Goal: Transaction & Acquisition: Book appointment/travel/reservation

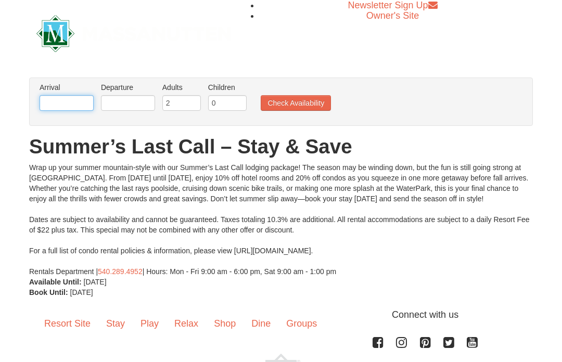
click at [69, 104] on input "text" at bounding box center [67, 103] width 54 height 16
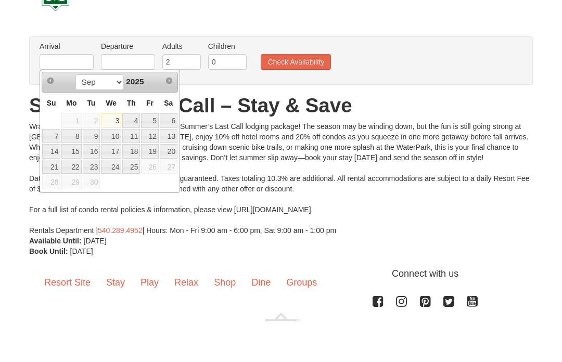
click at [151, 170] on link "12" at bounding box center [150, 177] width 18 height 15
type input "[DATE]"
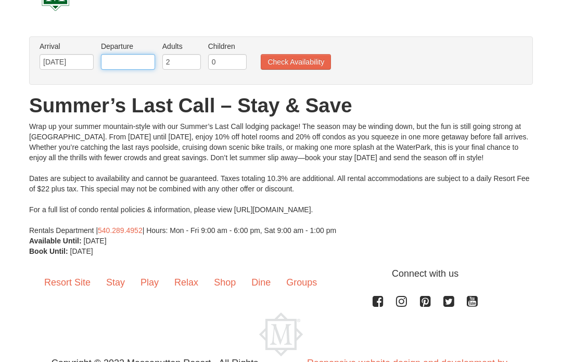
click at [134, 61] on input "text" at bounding box center [128, 62] width 54 height 16
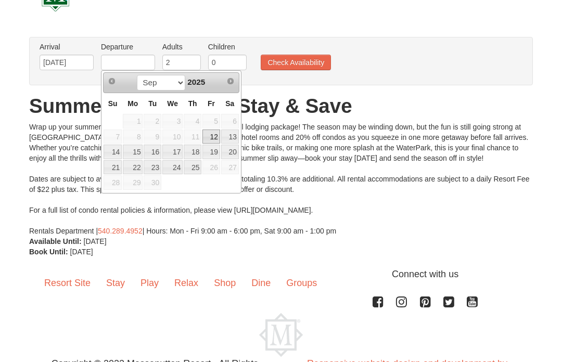
click at [117, 155] on link "14" at bounding box center [113, 152] width 18 height 15
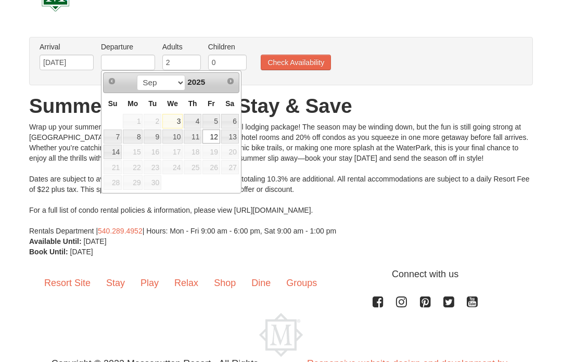
type input "[DATE]"
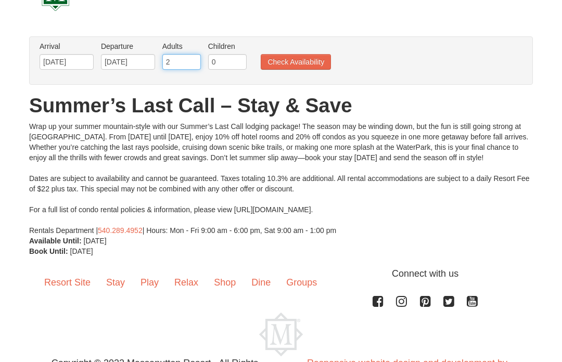
click at [178, 68] on input "2" at bounding box center [181, 62] width 39 height 16
type input "4"
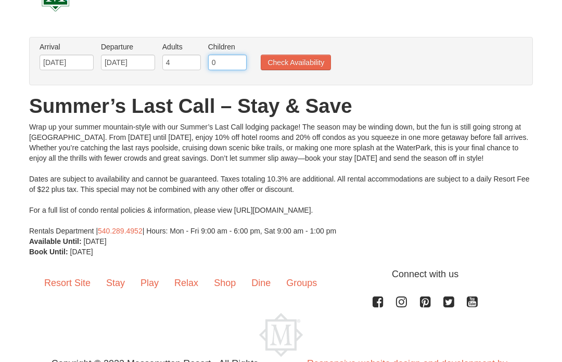
click at [222, 61] on input "0" at bounding box center [227, 63] width 39 height 16
type input "1"
click at [392, 40] on div "Arrival Please format dates MM/DD/YYYY Please format dates MM/DD/YYYY 09/12/202…" at bounding box center [281, 61] width 504 height 48
click at [308, 65] on button "Check Availability" at bounding box center [296, 63] width 70 height 16
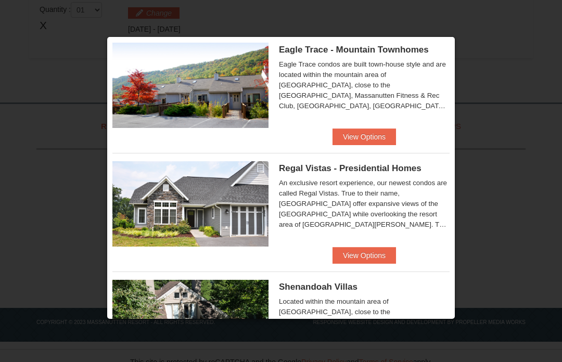
scroll to position [23, 0]
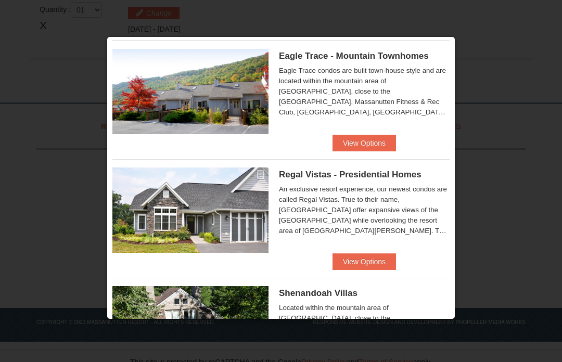
click at [367, 145] on button "View Options" at bounding box center [363, 143] width 63 height 17
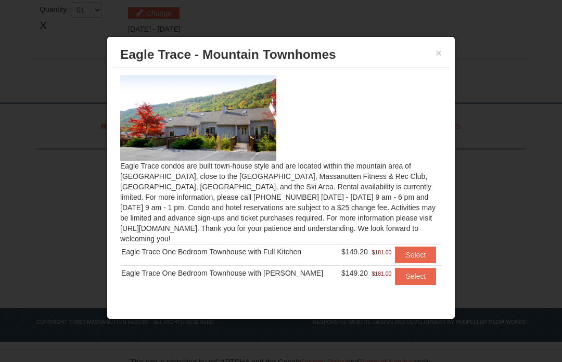
click at [437, 49] on button "×" at bounding box center [439, 53] width 6 height 10
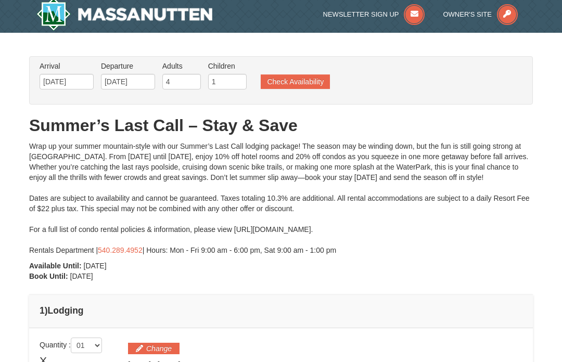
scroll to position [3, 0]
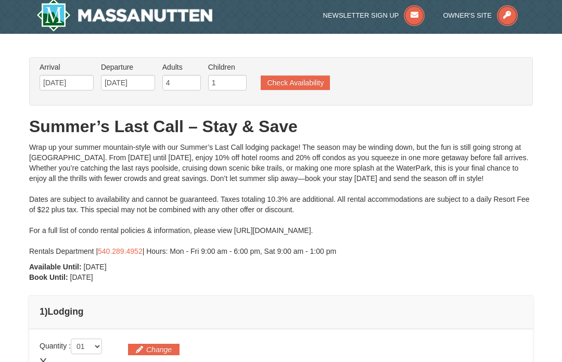
click at [302, 81] on button "Check Availability" at bounding box center [295, 82] width 69 height 15
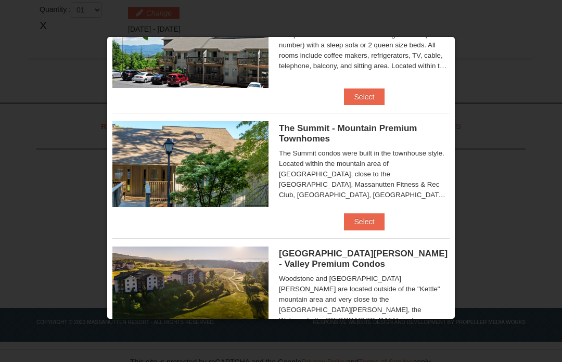
scroll to position [423, 0]
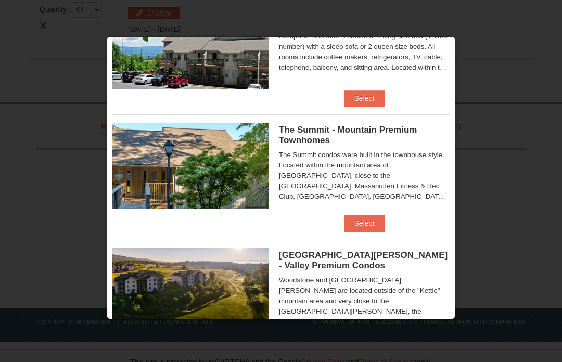
click at [369, 226] on button "Select" at bounding box center [364, 223] width 41 height 17
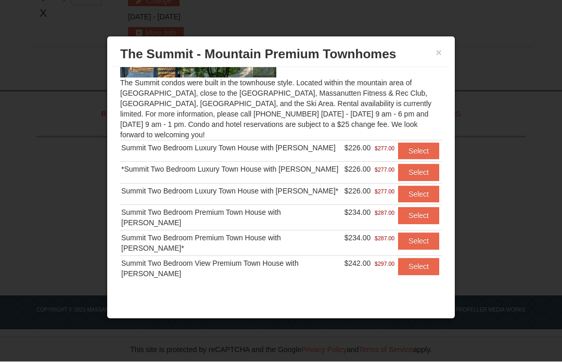
scroll to position [82, 0]
click at [412, 152] on button "Select" at bounding box center [418, 152] width 41 height 17
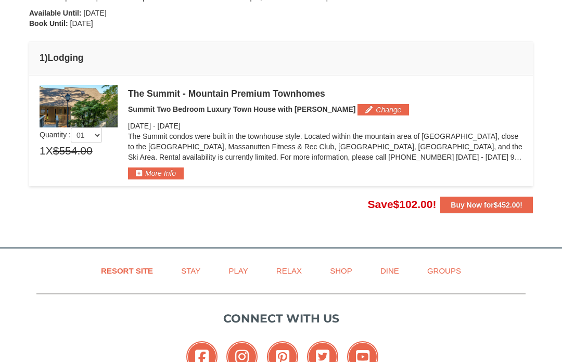
scroll to position [255, 0]
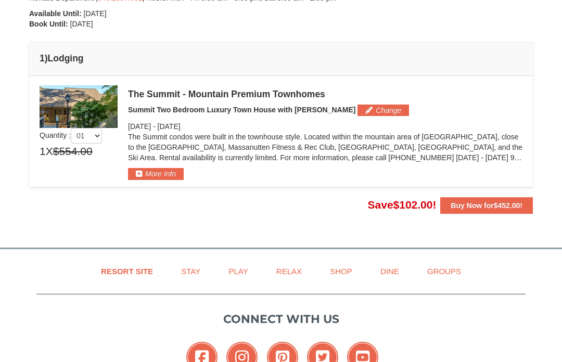
click at [163, 177] on button "More Info" at bounding box center [156, 173] width 56 height 11
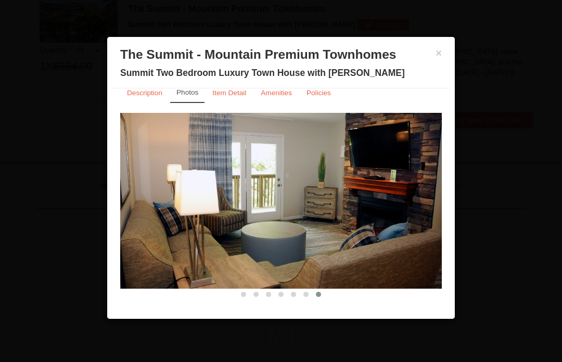
scroll to position [13, 0]
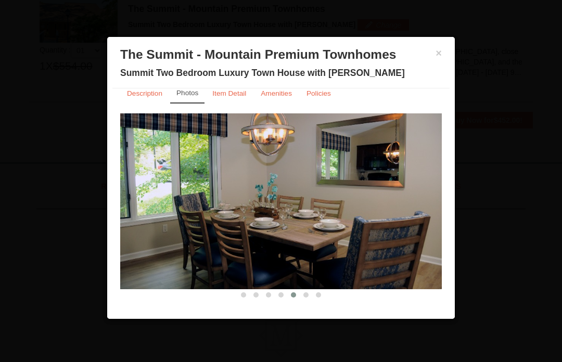
click at [437, 55] on button "×" at bounding box center [439, 53] width 6 height 10
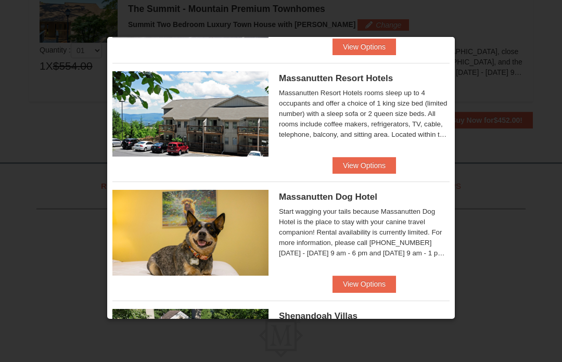
scroll to position [120, 0]
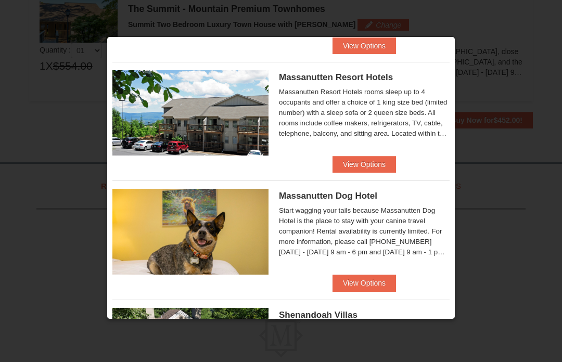
click at [376, 162] on button "View Options" at bounding box center [363, 164] width 63 height 17
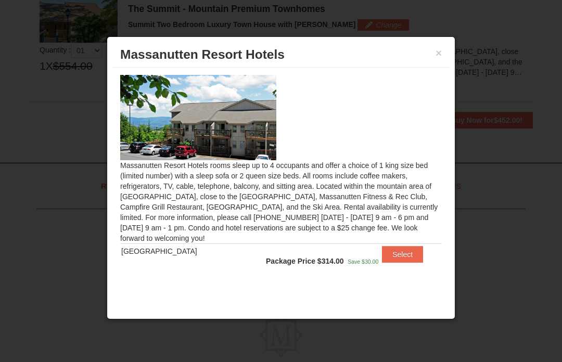
scroll to position [1, 0]
click at [252, 139] on img at bounding box center [198, 117] width 156 height 85
click at [441, 48] on button "×" at bounding box center [439, 53] width 6 height 10
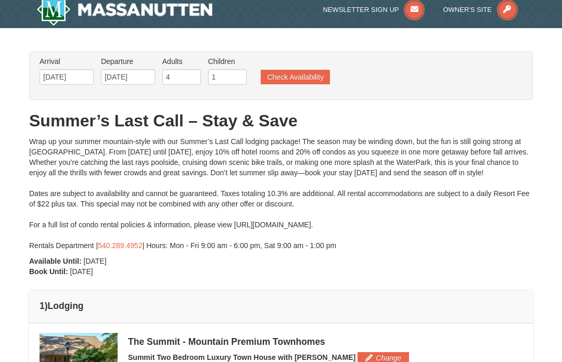
scroll to position [0, 0]
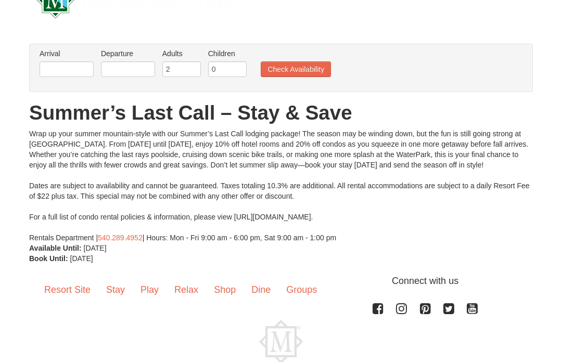
scroll to position [34, 0]
click at [61, 290] on link "Resort Site" at bounding box center [67, 290] width 62 height 32
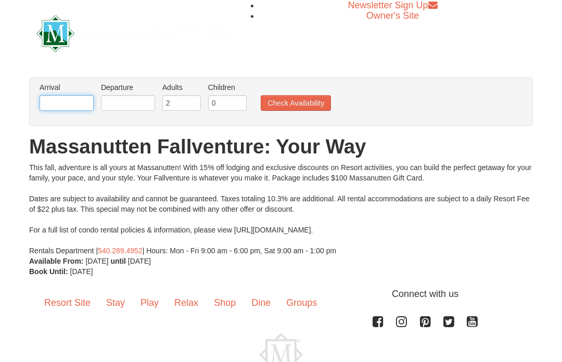
click at [73, 103] on input "text" at bounding box center [67, 103] width 54 height 16
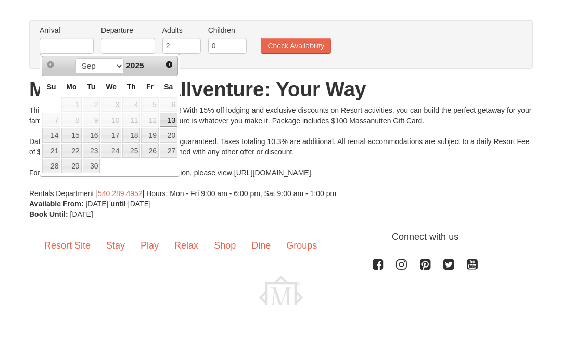
click at [156, 170] on span "12" at bounding box center [150, 177] width 18 height 15
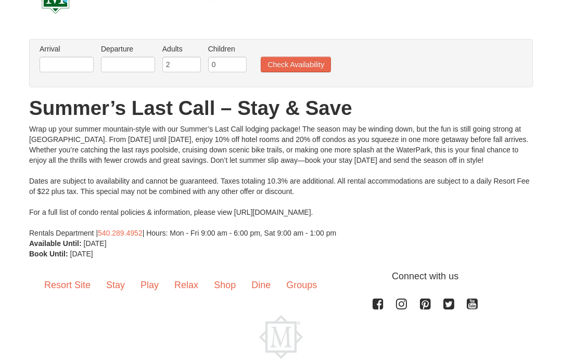
scroll to position [39, 0]
click at [540, 222] on div "× From: To: Adults: 2 Children: 0 Change Arrival Please format dates MM/DD/YYYY…" at bounding box center [281, 149] width 524 height 220
click at [324, 216] on div "Wrap up your summer mountain-style with our Summer’s Last Call lodging package!…" at bounding box center [281, 181] width 504 height 114
copy div "https://www.massresort.com/stay/rental-info/."
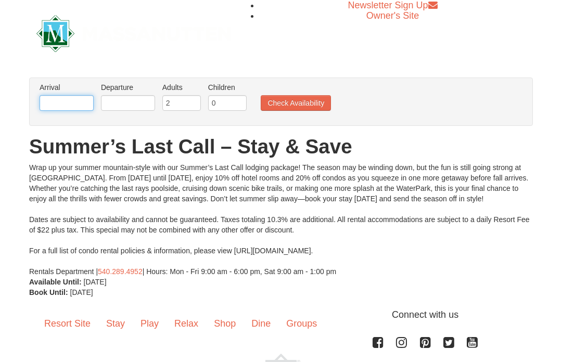
click at [52, 109] on input "text" at bounding box center [67, 103] width 54 height 16
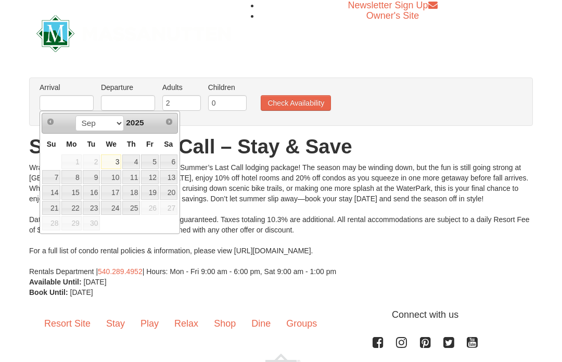
click at [155, 177] on link "12" at bounding box center [150, 177] width 18 height 15
type input "[DATE]"
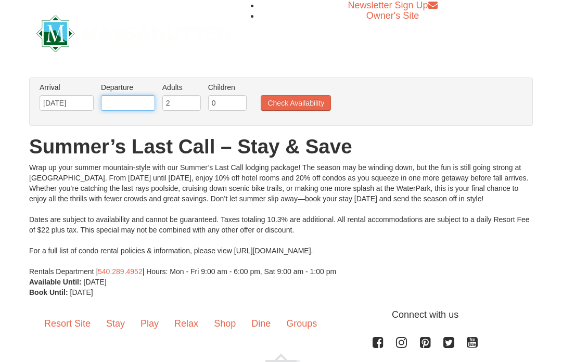
click at [103, 105] on input "text" at bounding box center [128, 103] width 54 height 16
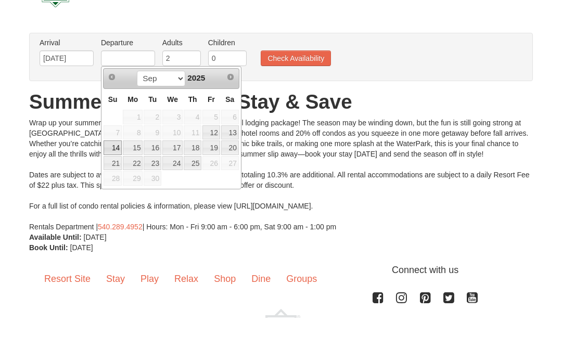
click at [114, 185] on link "14" at bounding box center [113, 192] width 18 height 15
type input "[DATE]"
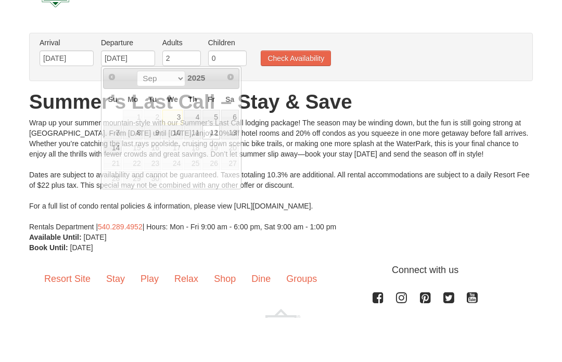
scroll to position [45, 0]
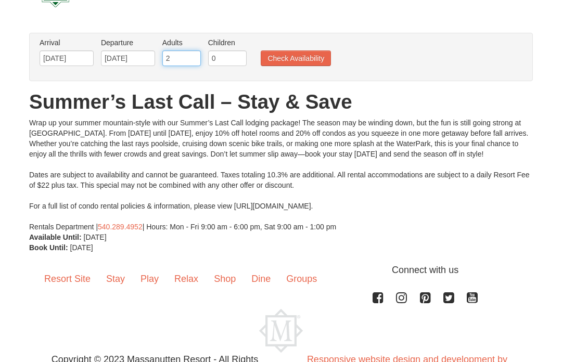
click at [190, 60] on input "2" at bounding box center [181, 58] width 39 height 16
type input "4"
click at [305, 56] on button "Check Availability" at bounding box center [296, 59] width 70 height 16
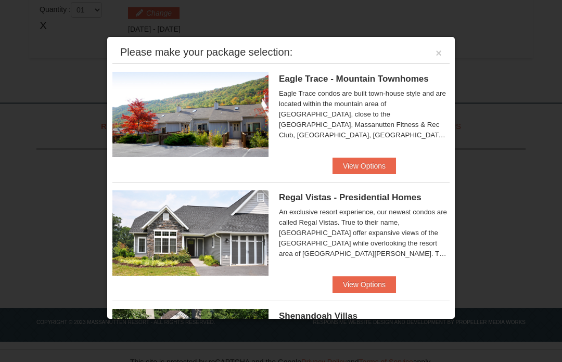
click at [376, 171] on button "View Options" at bounding box center [363, 166] width 63 height 17
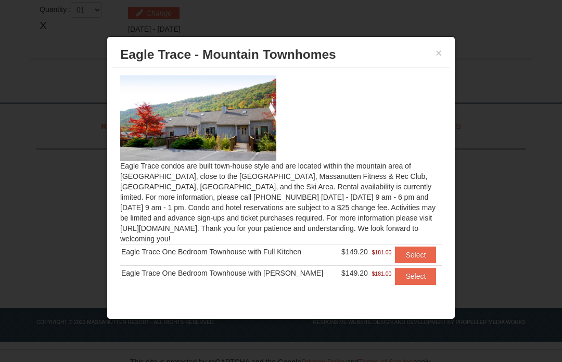
click at [440, 48] on button "×" at bounding box center [439, 53] width 6 height 10
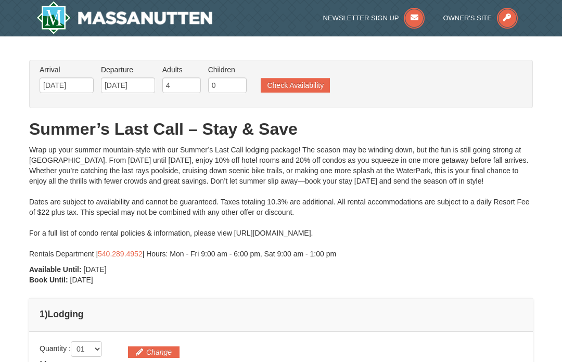
click at [308, 86] on button "Check Availability" at bounding box center [295, 85] width 69 height 15
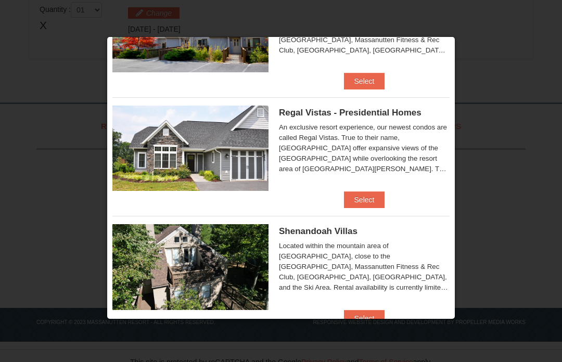
scroll to position [85, 0]
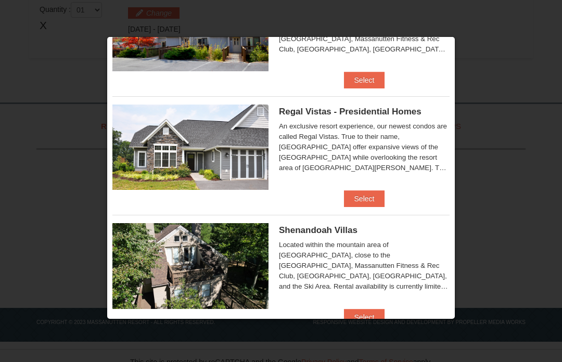
click at [366, 193] on button "Select" at bounding box center [364, 198] width 41 height 17
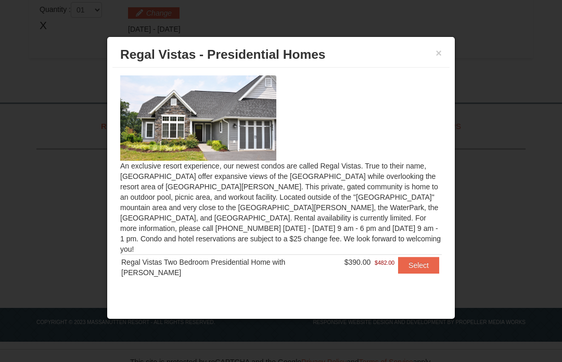
click at [437, 63] on div "× Regal Vistas - Presidential Homes" at bounding box center [280, 54] width 337 height 25
click at [436, 67] on div "× Regal Vistas - Presidential Homes" at bounding box center [280, 54] width 337 height 25
click at [441, 66] on div "× Regal Vistas - Presidential Homes" at bounding box center [280, 54] width 337 height 25
click at [439, 65] on div "× Regal Vistas - Presidential Homes" at bounding box center [280, 54] width 337 height 25
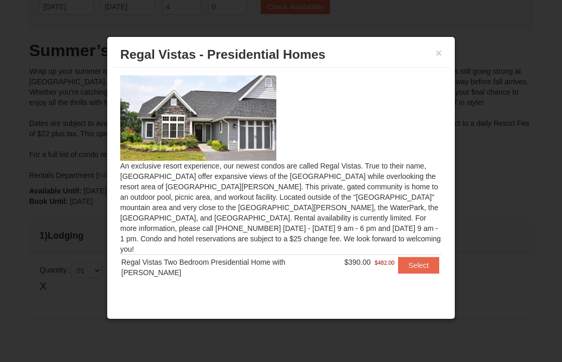
scroll to position [57, 0]
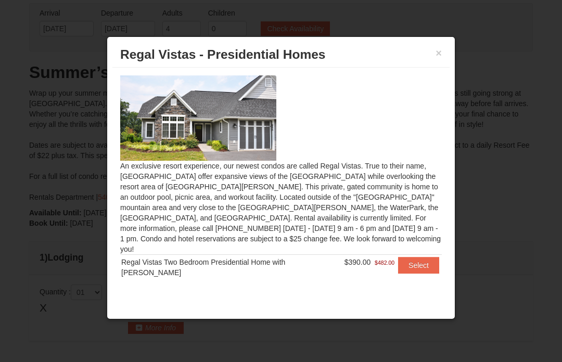
click at [448, 60] on div "× Regal Vistas - Presidential Homes" at bounding box center [280, 54] width 337 height 25
click at [447, 60] on div "× Regal Vistas - Presidential Homes" at bounding box center [280, 54] width 337 height 25
click at [439, 66] on div "× Regal Vistas - Presidential Homes" at bounding box center [280, 54] width 337 height 25
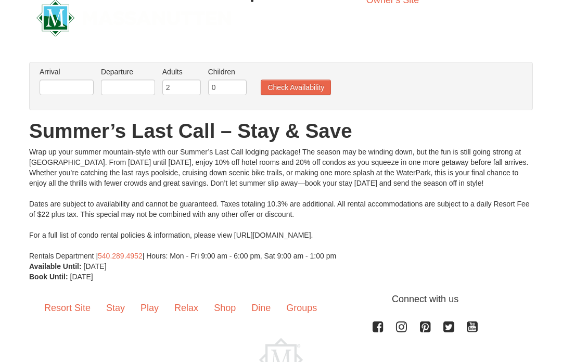
scroll to position [16, 0]
click at [46, 91] on input "text" at bounding box center [67, 88] width 54 height 16
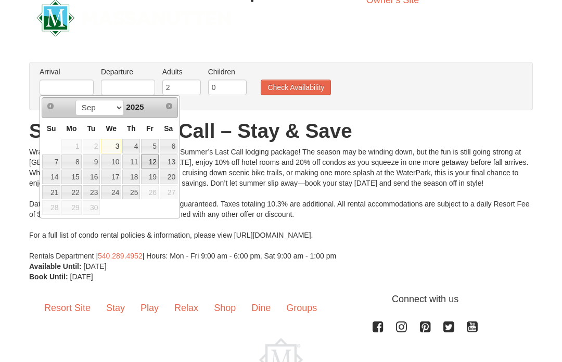
click at [155, 167] on link "12" at bounding box center [150, 162] width 18 height 15
type input "[DATE]"
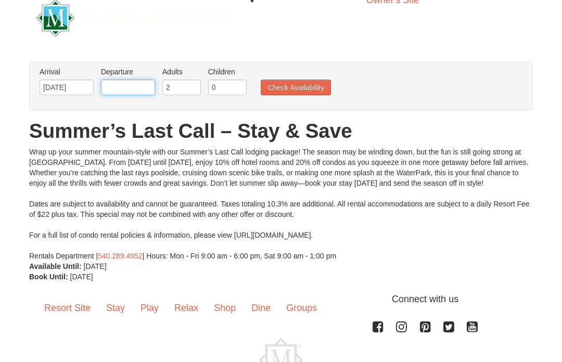
click at [102, 92] on input "text" at bounding box center [128, 88] width 54 height 16
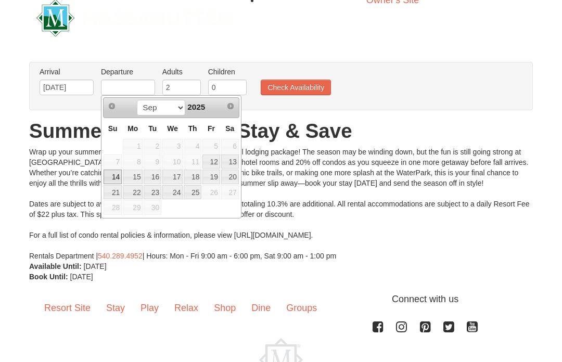
click at [118, 176] on link "14" at bounding box center [113, 177] width 18 height 15
type input "[DATE]"
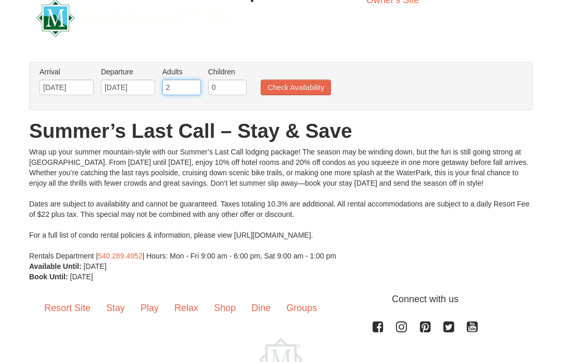
click at [178, 88] on input "2" at bounding box center [181, 88] width 39 height 16
type input "4"
click at [310, 92] on button "Check Availability" at bounding box center [296, 88] width 70 height 16
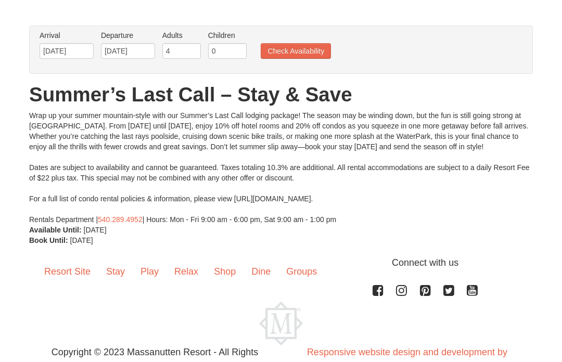
click at [312, 56] on button "Check Availability" at bounding box center [296, 51] width 70 height 16
click at [314, 49] on button "Check Availability" at bounding box center [296, 51] width 70 height 16
click at [312, 56] on button "Check Availability" at bounding box center [296, 51] width 70 height 16
click at [313, 48] on button "Check Availability" at bounding box center [296, 51] width 70 height 16
click at [299, 48] on button "Check Availability" at bounding box center [296, 51] width 70 height 16
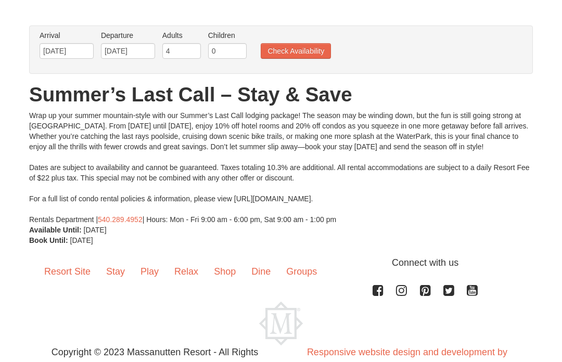
click at [309, 51] on button "Check Availability" at bounding box center [296, 51] width 70 height 16
click at [313, 49] on button "Check Availability" at bounding box center [296, 51] width 70 height 16
click at [311, 44] on button "Check Availability" at bounding box center [296, 51] width 70 height 16
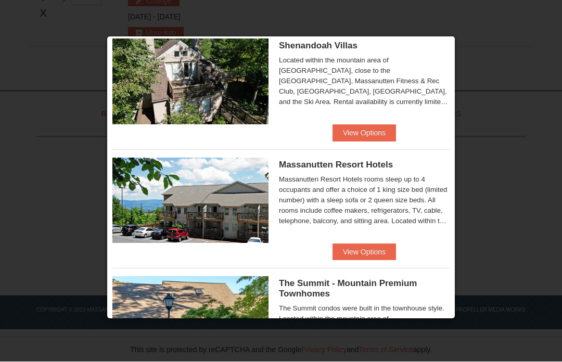
scroll to position [275, 0]
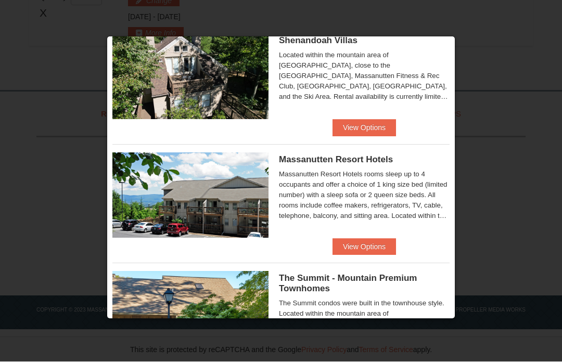
click at [375, 129] on button "View Options" at bounding box center [363, 128] width 63 height 17
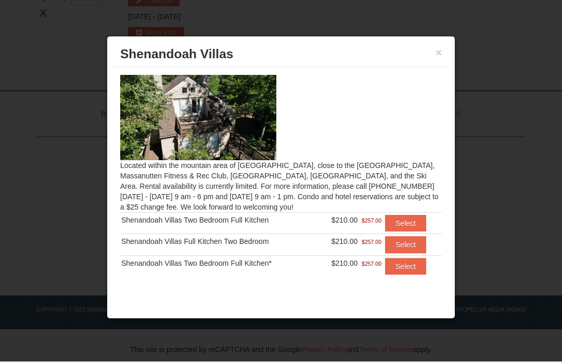
click at [411, 227] on button "Select" at bounding box center [405, 223] width 41 height 17
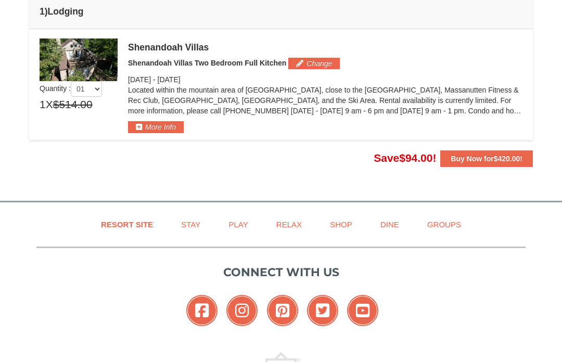
scroll to position [301, 0]
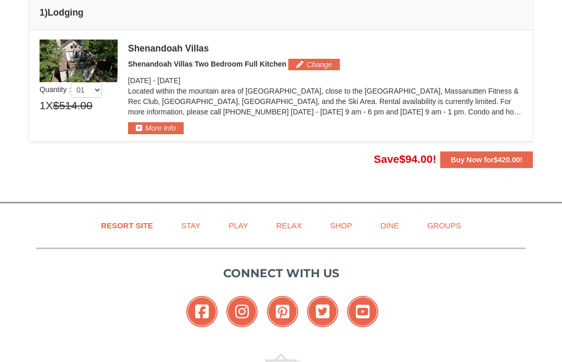
click at [70, 63] on img at bounding box center [79, 61] width 78 height 43
click at [160, 129] on button "More Info" at bounding box center [156, 127] width 56 height 11
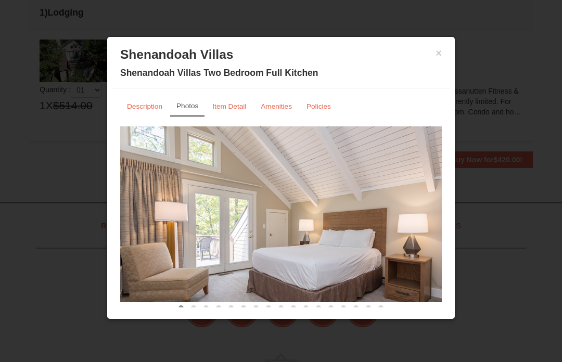
scroll to position [0, 0]
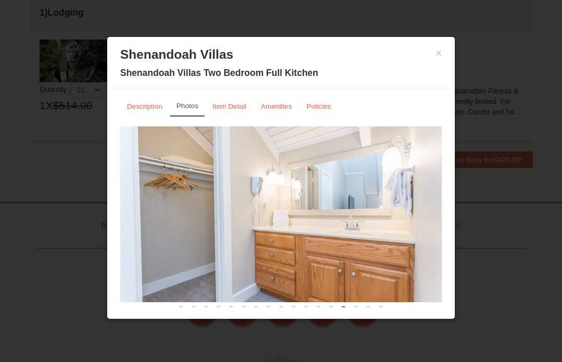
click at [235, 111] on link "Item Detail" at bounding box center [229, 106] width 47 height 20
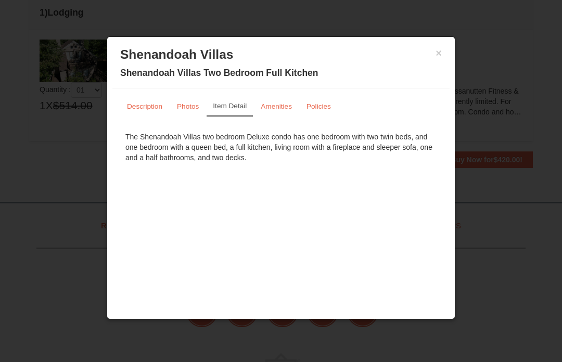
click at [441, 56] on button "×" at bounding box center [439, 53] width 6 height 10
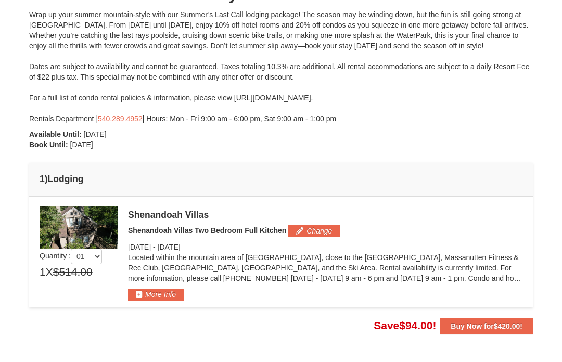
scroll to position [134, 0]
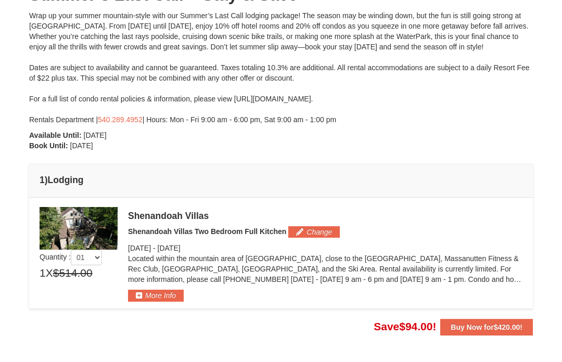
click at [328, 234] on button "Change" at bounding box center [314, 231] width 52 height 11
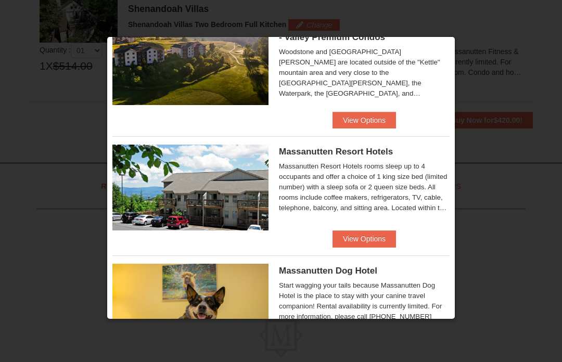
scroll to position [222, 0]
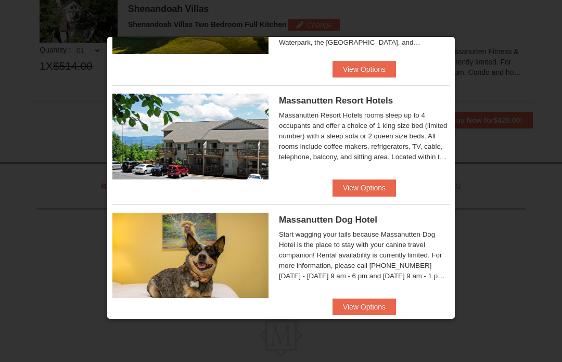
click at [377, 195] on button "View Options" at bounding box center [363, 188] width 63 height 17
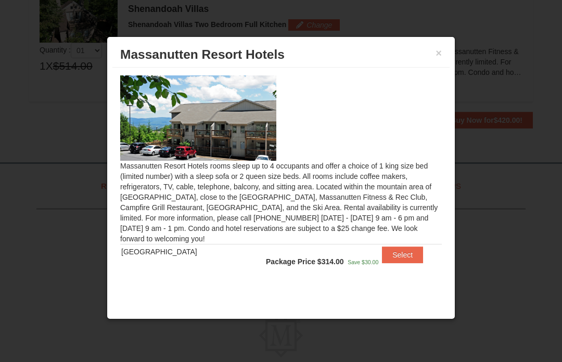
click at [440, 58] on button "×" at bounding box center [439, 53] width 6 height 10
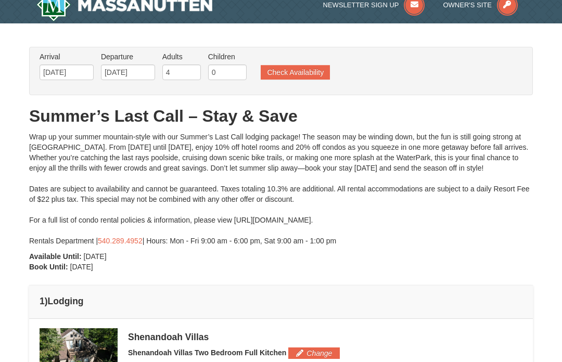
scroll to position [0, 0]
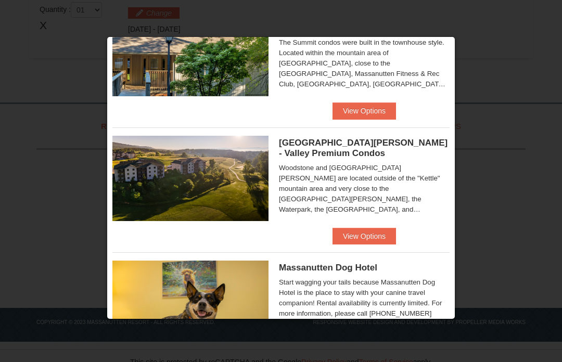
scroll to position [538, 0]
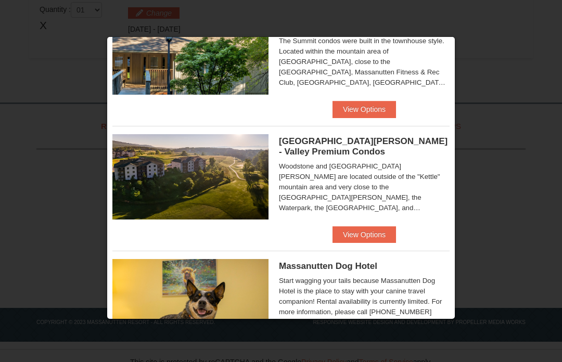
click at [449, 192] on div "Woodstone and [GEOGRAPHIC_DATA][PERSON_NAME] are located outside of the "Kettle…" at bounding box center [364, 187] width 171 height 52
click at [378, 241] on button "View Options" at bounding box center [363, 234] width 63 height 17
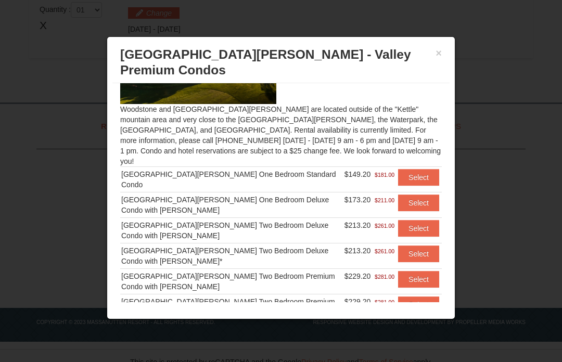
scroll to position [72, 0]
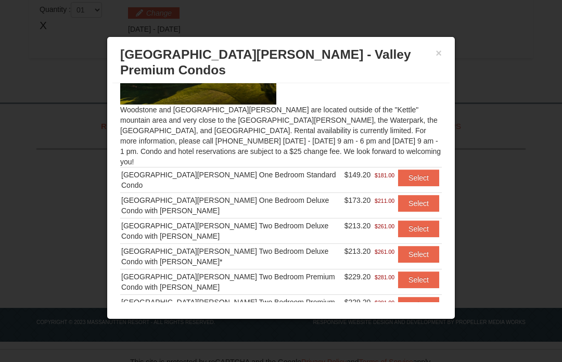
click at [421, 221] on button "Select" at bounding box center [418, 229] width 41 height 17
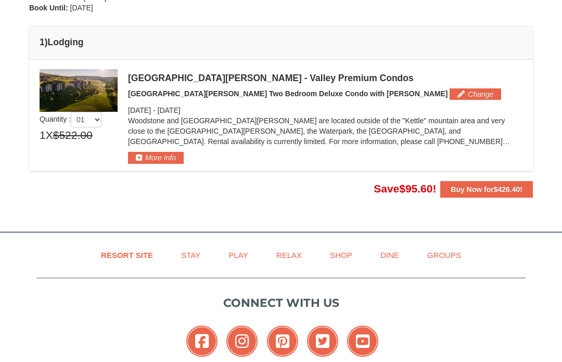
scroll to position [273, 0]
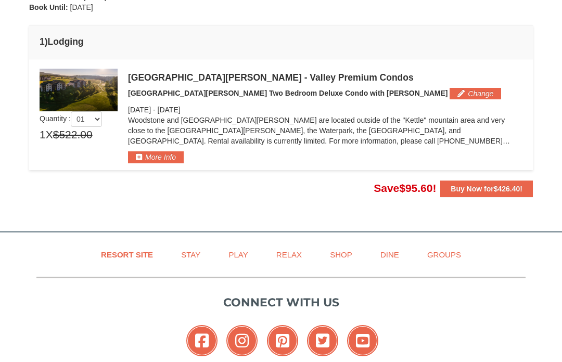
click at [169, 157] on button "More Info" at bounding box center [156, 156] width 56 height 11
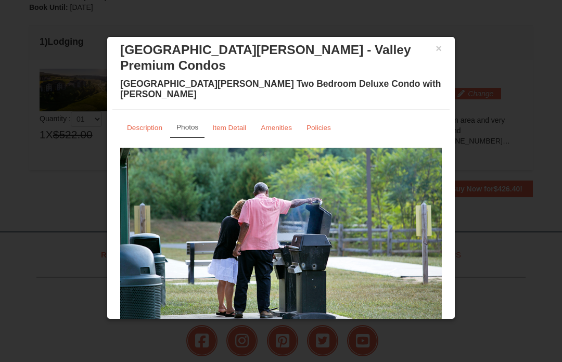
scroll to position [0, 0]
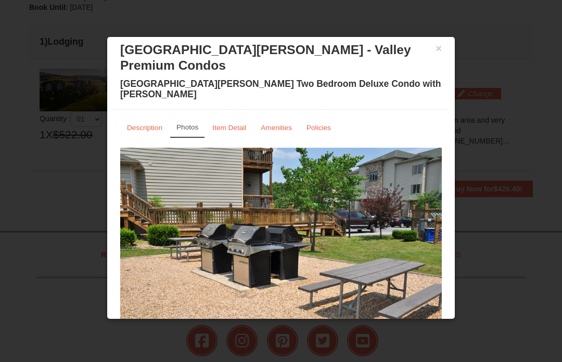
click at [439, 54] on button "×" at bounding box center [439, 48] width 6 height 10
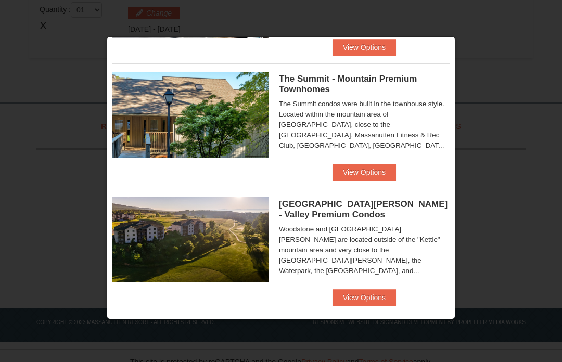
scroll to position [479, 0]
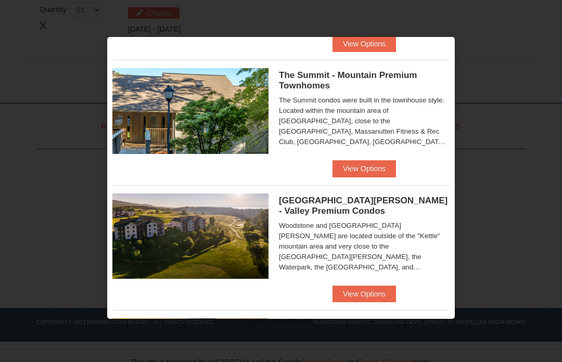
click at [438, 152] on div "The Summit - Mountain Premium Townhomes The Summit condos were built in the tow…" at bounding box center [364, 110] width 171 height 84
click at [375, 173] on button "View Options" at bounding box center [363, 168] width 63 height 17
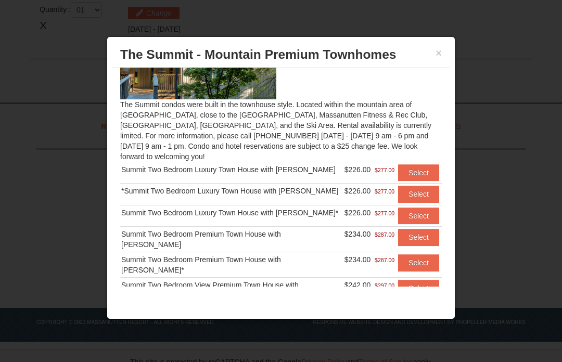
scroll to position [61, 0]
click at [423, 221] on button "Select" at bounding box center [418, 216] width 41 height 17
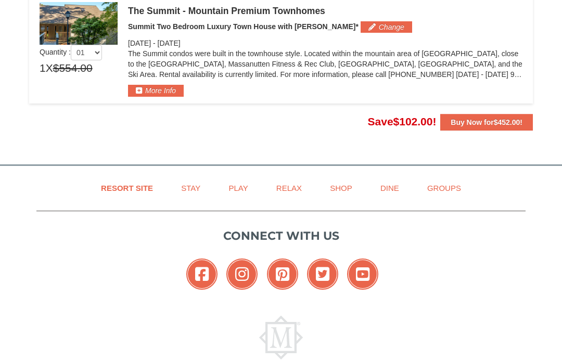
click at [143, 89] on button "More Info" at bounding box center [156, 90] width 56 height 11
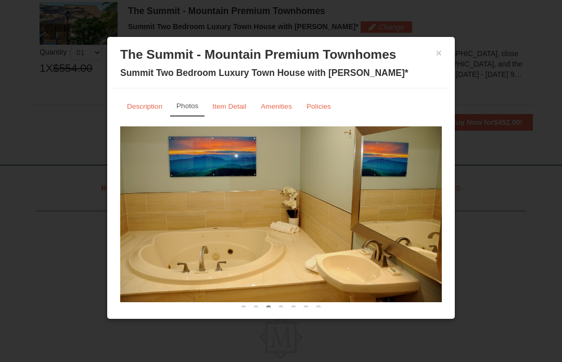
click at [441, 54] on button "×" at bounding box center [439, 53] width 6 height 10
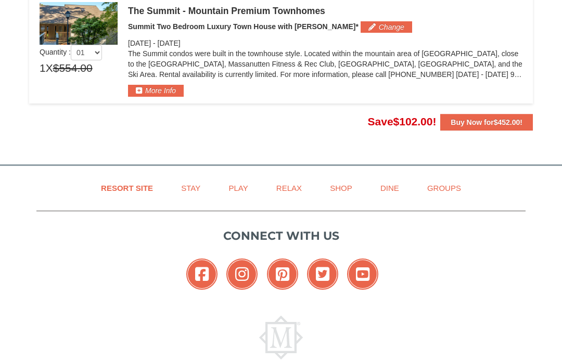
click at [361, 29] on button "Change" at bounding box center [387, 26] width 52 height 11
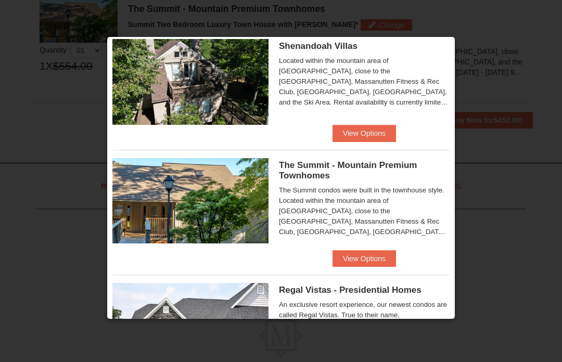
scroll to position [554, 0]
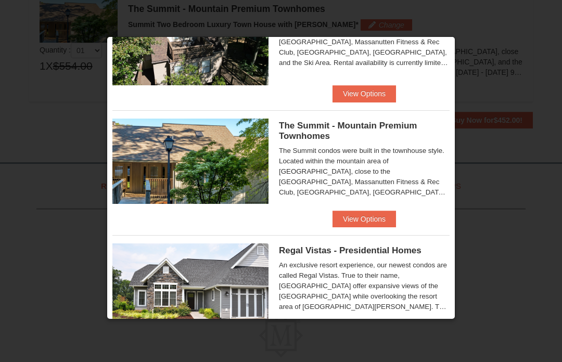
click at [376, 222] on button "View Options" at bounding box center [363, 219] width 63 height 17
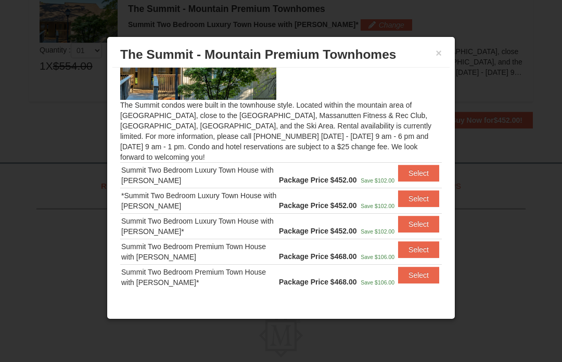
click at [429, 222] on button "Select" at bounding box center [418, 224] width 41 height 17
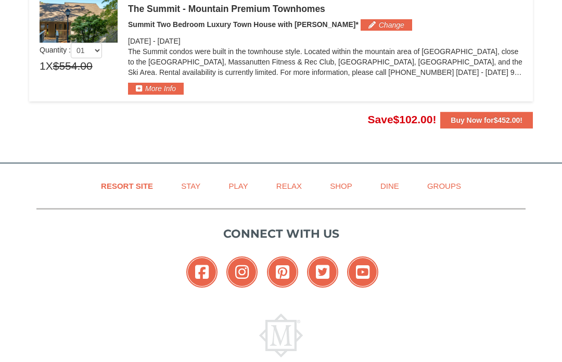
click at [140, 86] on button "More Info" at bounding box center [156, 88] width 56 height 11
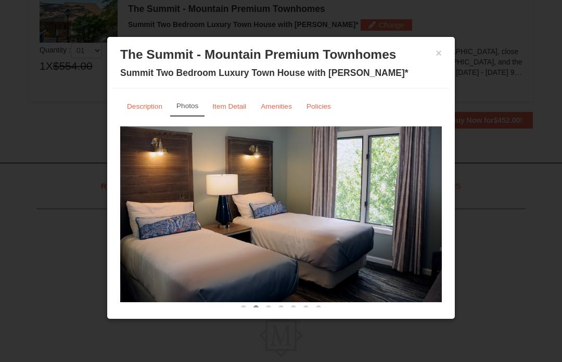
scroll to position [0, 0]
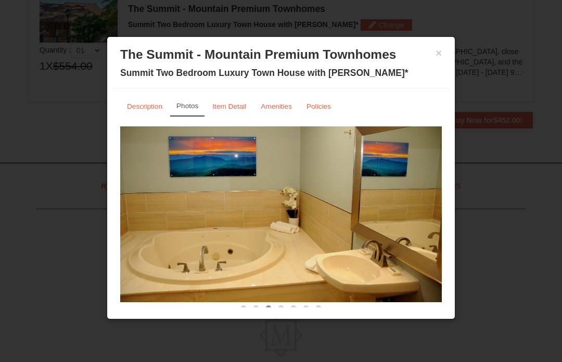
click at [440, 48] on button "×" at bounding box center [439, 53] width 6 height 10
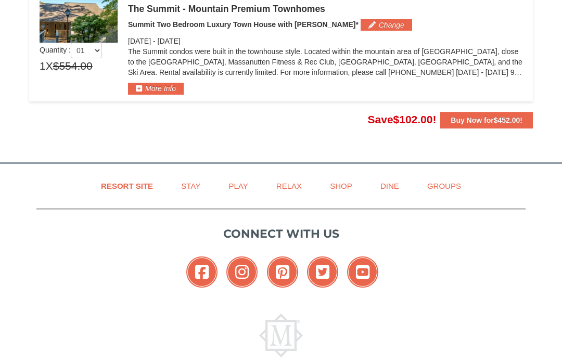
click at [361, 22] on button "Change" at bounding box center [387, 24] width 52 height 11
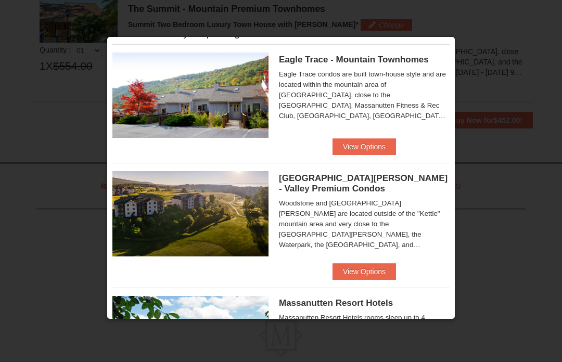
scroll to position [25, 0]
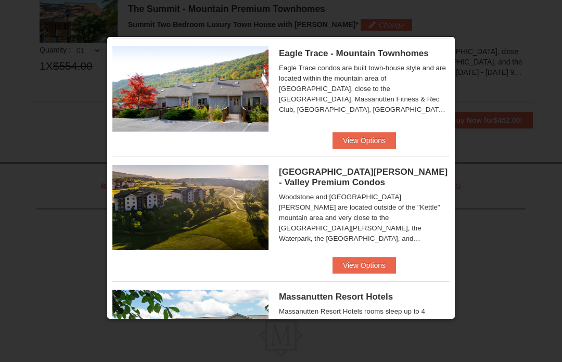
click at [374, 269] on button "View Options" at bounding box center [363, 265] width 63 height 17
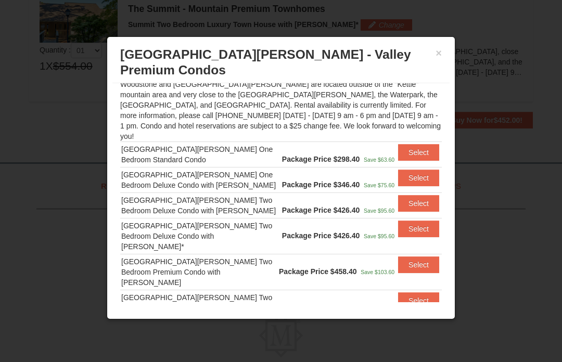
scroll to position [97, 0]
click at [423, 145] on button "Select" at bounding box center [418, 153] width 41 height 17
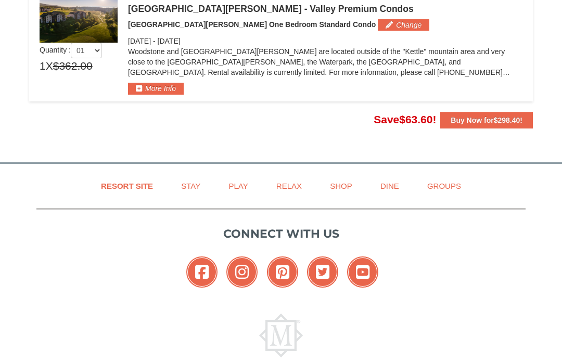
click at [143, 88] on button "More Info" at bounding box center [156, 88] width 56 height 11
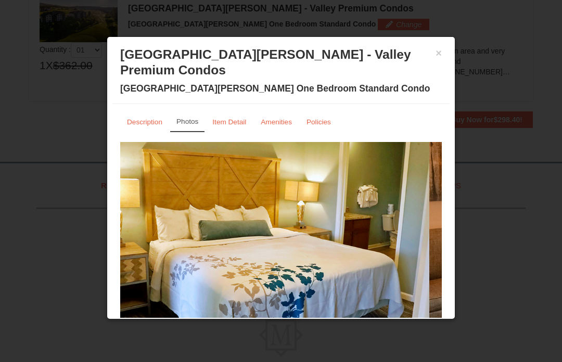
scroll to position [1, 0]
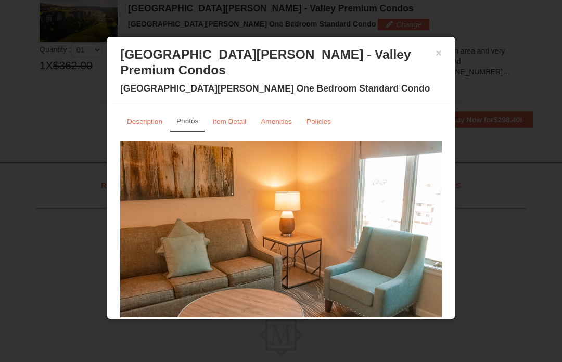
click at [441, 48] on button "×" at bounding box center [439, 53] width 6 height 10
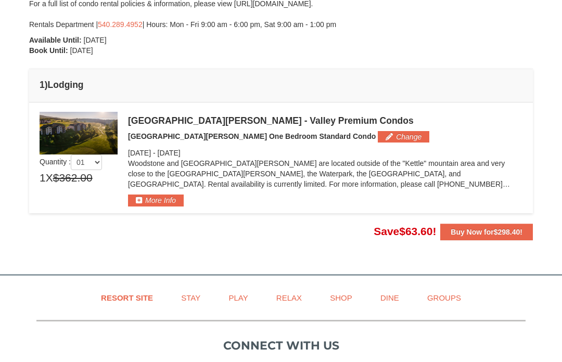
scroll to position [229, 0]
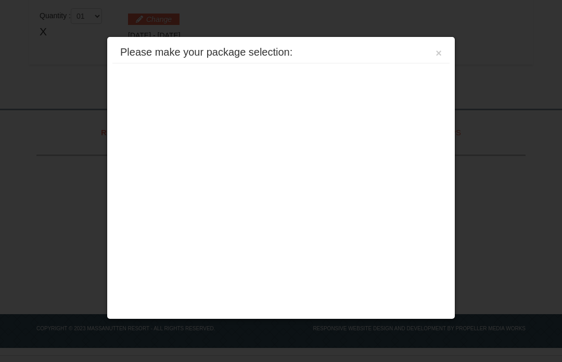
scroll to position [339, 0]
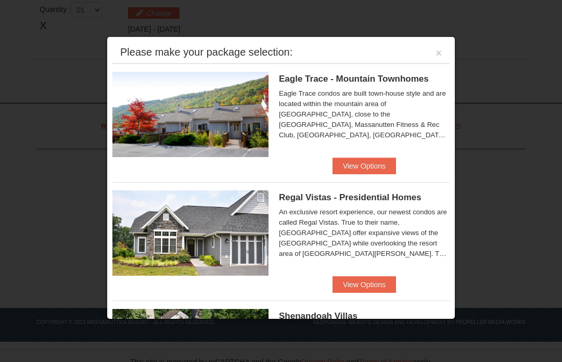
click at [385, 289] on button "View Options" at bounding box center [363, 284] width 63 height 17
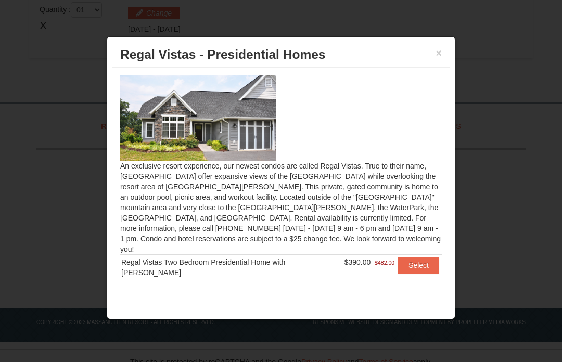
click at [409, 260] on button "Select" at bounding box center [418, 265] width 41 height 17
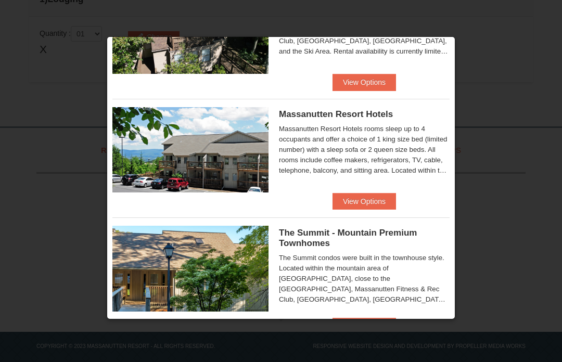
scroll to position [323, 0]
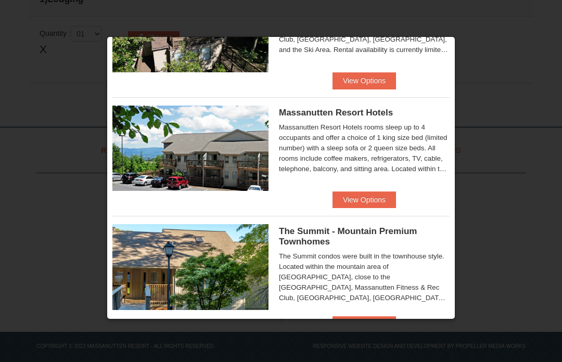
click at [378, 203] on button "View Options" at bounding box center [363, 199] width 63 height 17
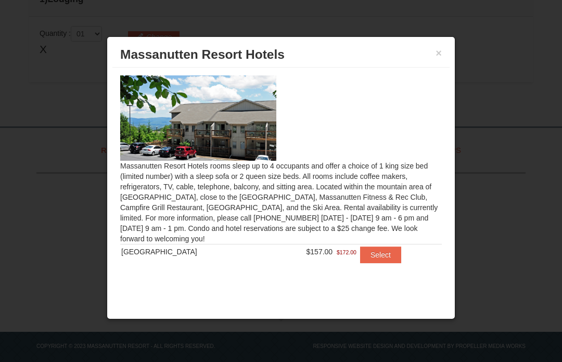
click at [381, 261] on button "Select" at bounding box center [380, 255] width 41 height 17
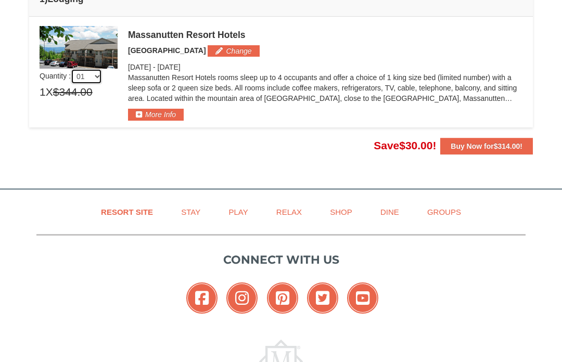
click at [92, 78] on select "01 02 03 04 05" at bounding box center [86, 77] width 31 height 16
select select "2"
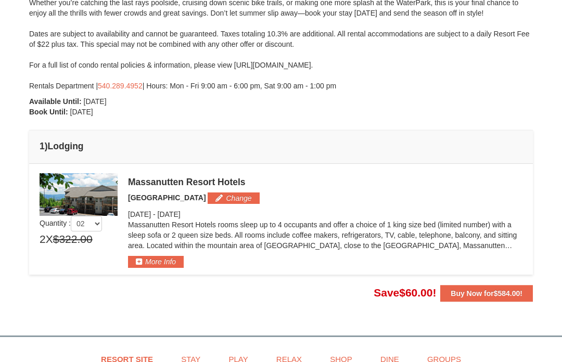
scroll to position [162, 0]
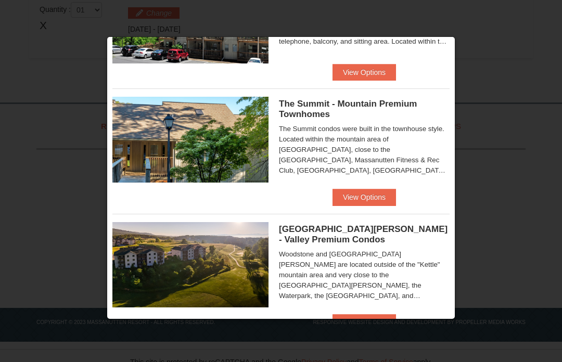
scroll to position [450, 0]
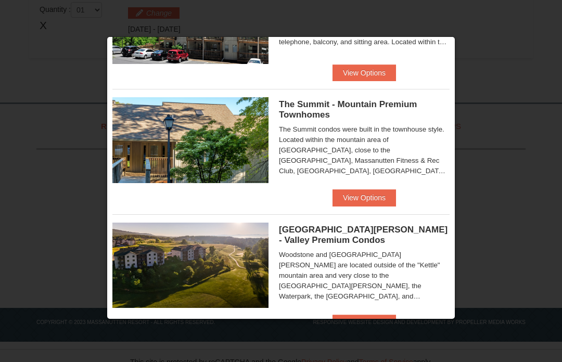
click at [374, 205] on button "View Options" at bounding box center [363, 197] width 63 height 17
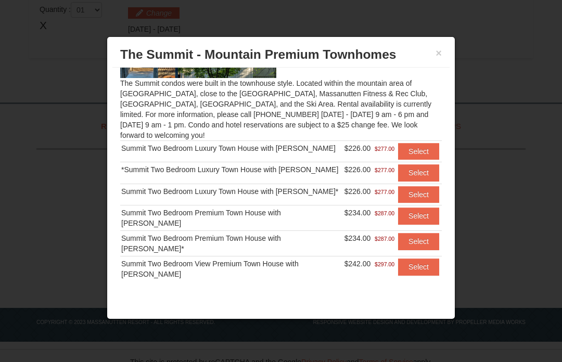
scroll to position [82, 0]
click at [423, 262] on button "Select" at bounding box center [418, 267] width 41 height 17
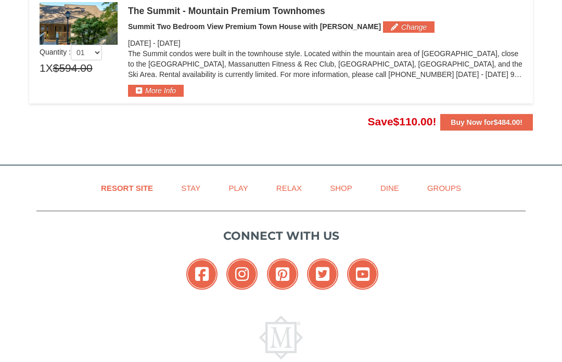
click at [145, 87] on button "More Info" at bounding box center [156, 90] width 56 height 11
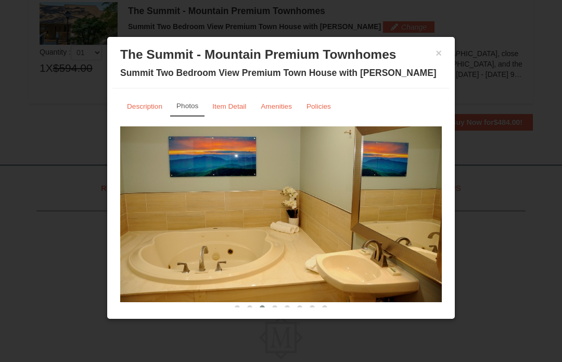
scroll to position [0, 0]
click at [280, 114] on link "Amenities" at bounding box center [276, 106] width 45 height 20
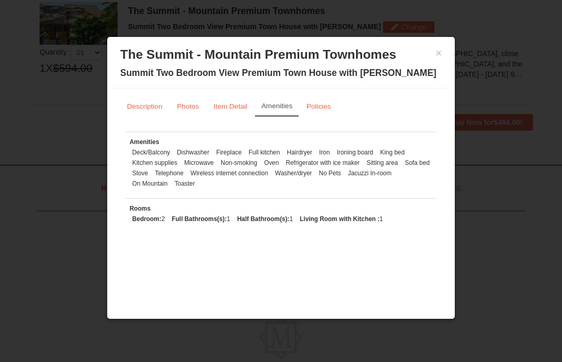
click at [283, 200] on td "Rooms Bedroom: 2 Full Bathrooms(s): 1 Half Bathroom(s): 1 Living Room with Kitc…" at bounding box center [280, 215] width 311 height 35
click at [234, 104] on small "Item Detail" at bounding box center [230, 107] width 34 height 8
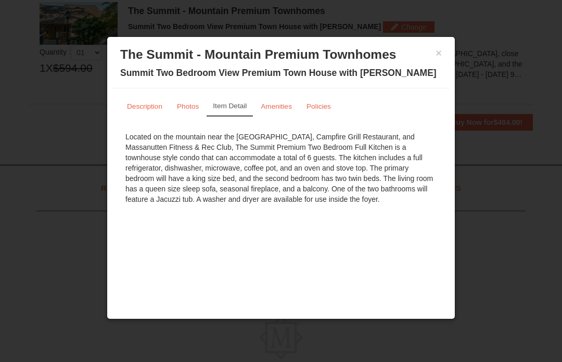
click at [437, 53] on button "×" at bounding box center [439, 53] width 6 height 10
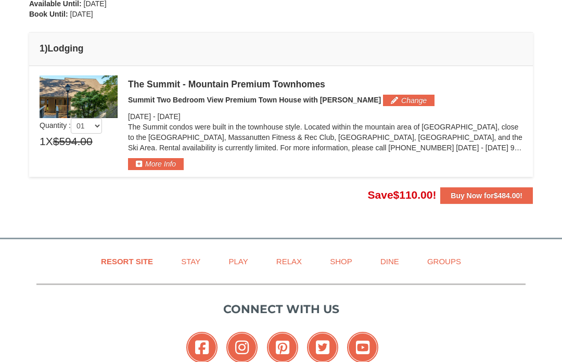
scroll to position [264, 0]
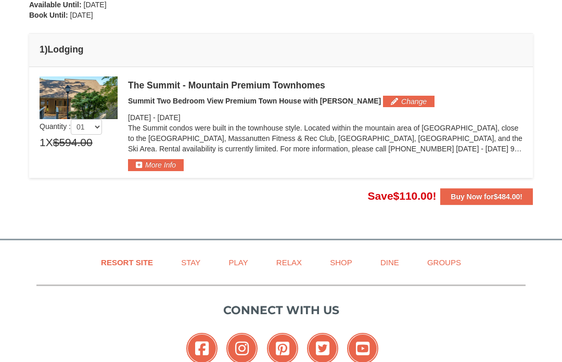
click at [384, 99] on button "Change" at bounding box center [409, 101] width 52 height 11
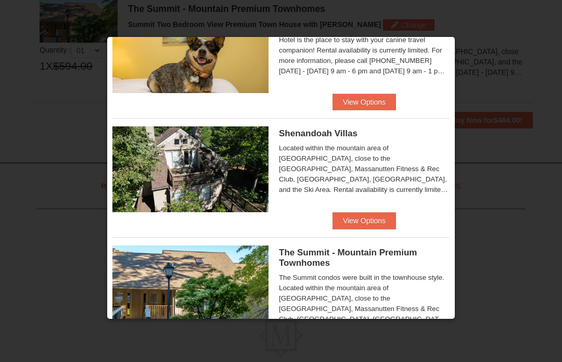
scroll to position [413, 0]
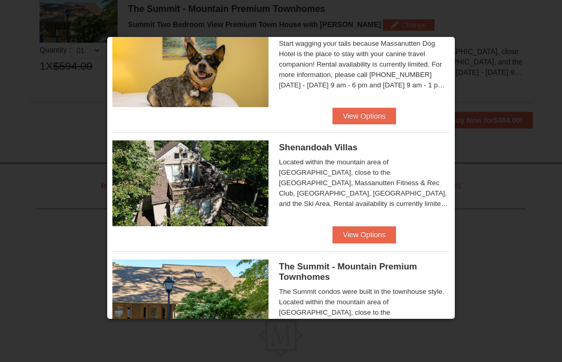
click at [376, 239] on button "View Options" at bounding box center [363, 234] width 63 height 17
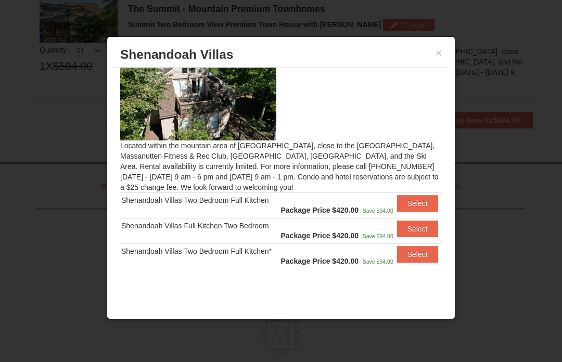
scroll to position [20, 0]
click at [421, 226] on button "Select" at bounding box center [417, 229] width 41 height 17
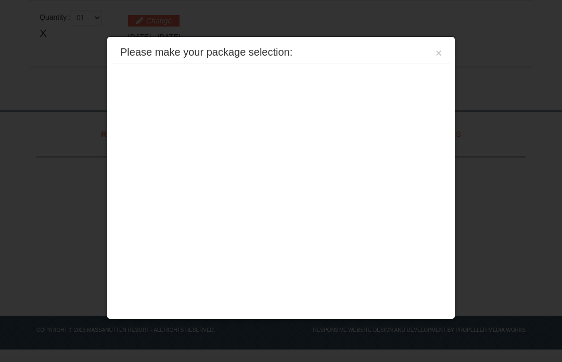
scroll to position [339, 0]
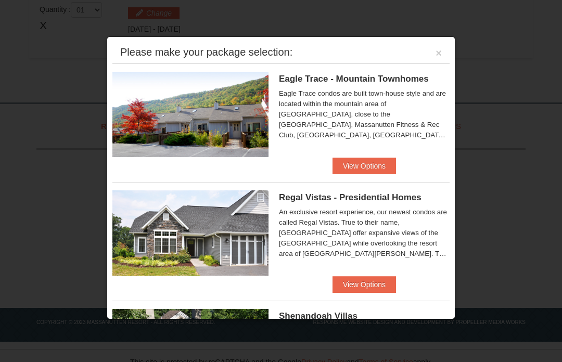
click at [369, 170] on button "View Options" at bounding box center [363, 166] width 63 height 17
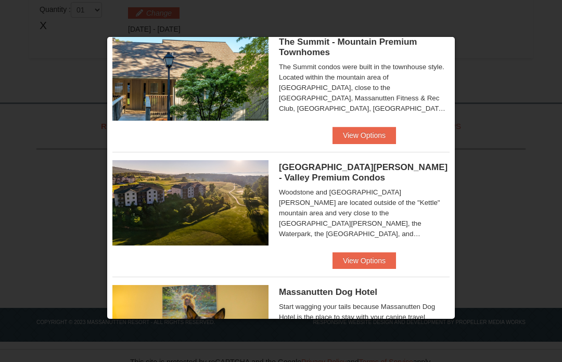
scroll to position [517, 0]
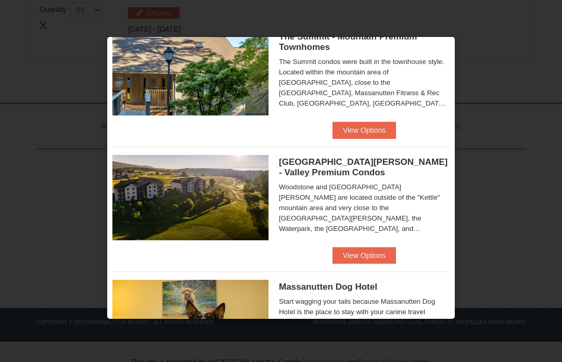
click at [378, 258] on button "View Options" at bounding box center [363, 255] width 63 height 17
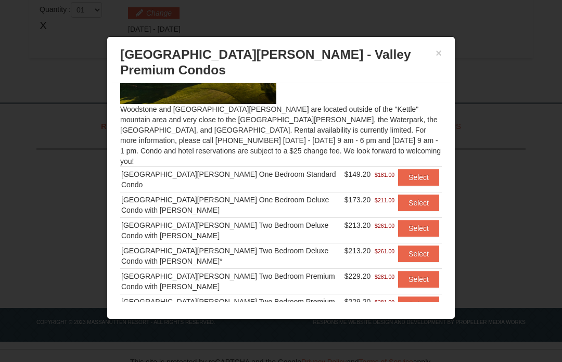
scroll to position [72, 0]
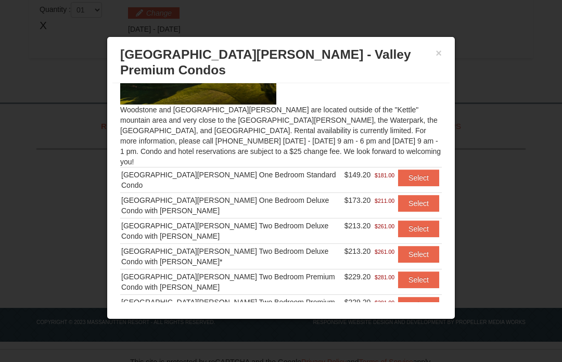
click at [423, 297] on button "Select" at bounding box center [418, 305] width 41 height 17
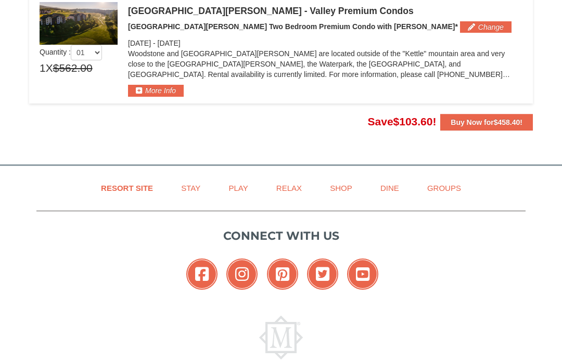
click at [152, 88] on button "More Info" at bounding box center [156, 90] width 56 height 11
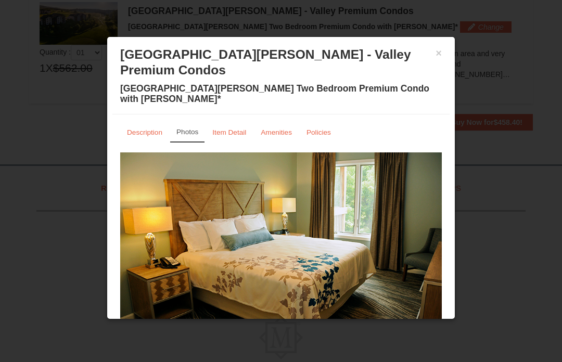
click at [273, 122] on link "Amenities" at bounding box center [276, 132] width 45 height 20
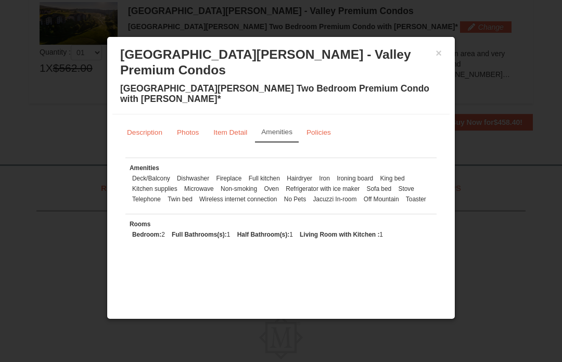
click at [438, 53] on button "×" at bounding box center [439, 53] width 6 height 10
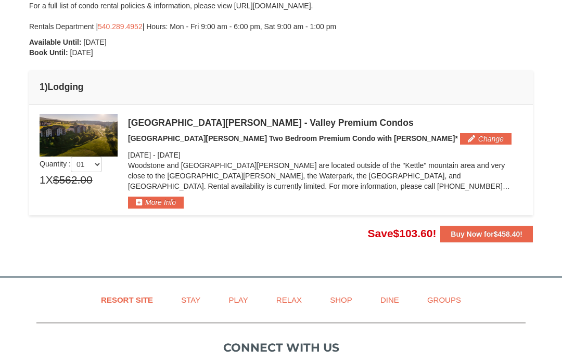
scroll to position [225, 0]
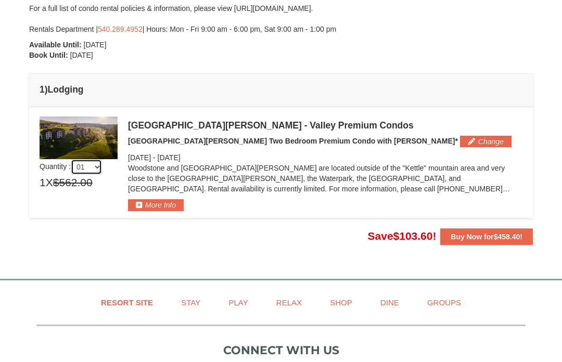
click at [102, 170] on select "01 02 03 04 05" at bounding box center [86, 167] width 31 height 16
select select "2"
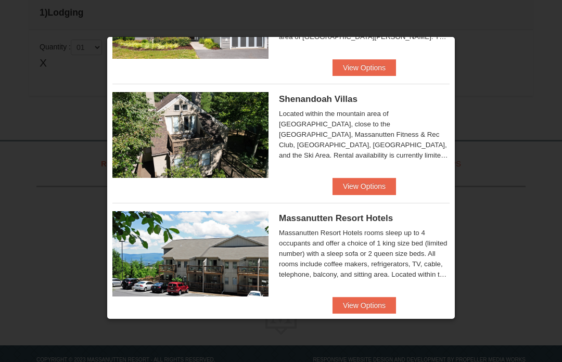
scroll to position [219, 0]
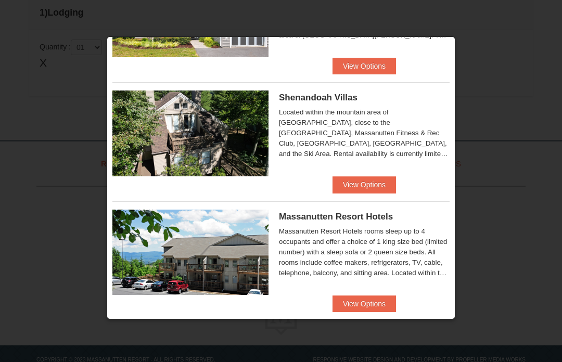
click at [377, 187] on button "View Options" at bounding box center [363, 184] width 63 height 17
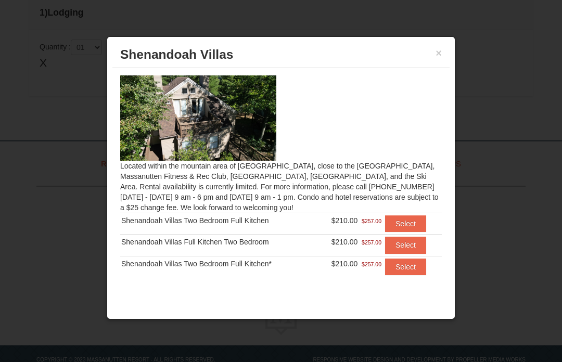
click at [411, 268] on button "Select" at bounding box center [405, 267] width 41 height 17
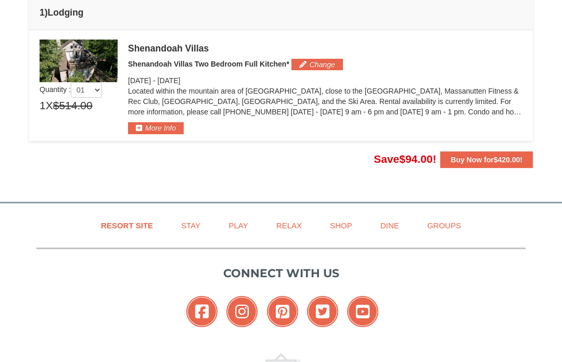
click at [158, 130] on button "More Info" at bounding box center [156, 127] width 56 height 11
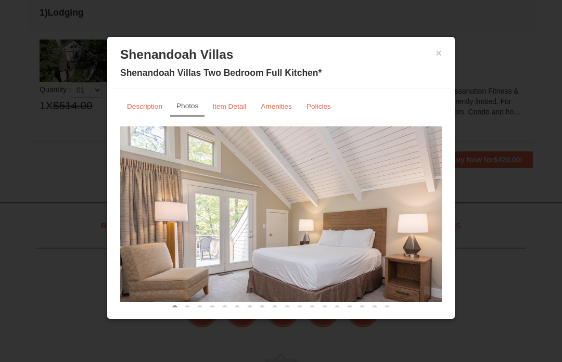
scroll to position [0, 0]
click at [276, 114] on link "Amenities" at bounding box center [276, 106] width 45 height 20
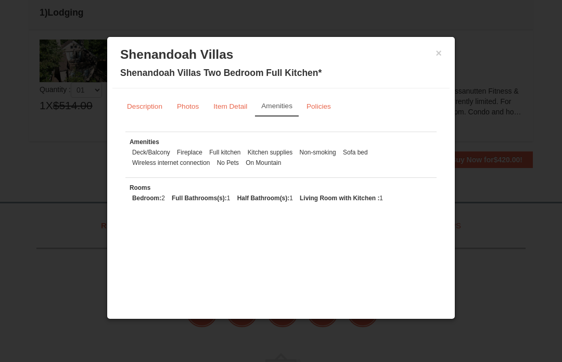
click at [233, 109] on small "Item Detail" at bounding box center [230, 107] width 34 height 8
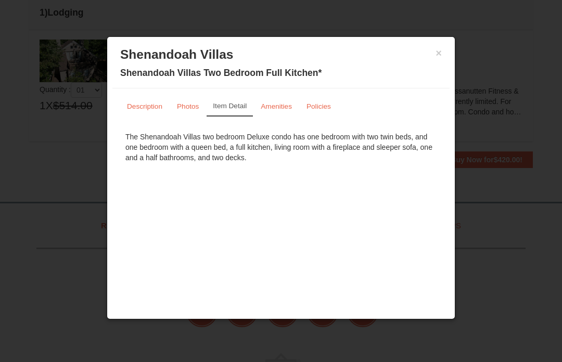
click at [195, 108] on small "Photos" at bounding box center [188, 107] width 22 height 8
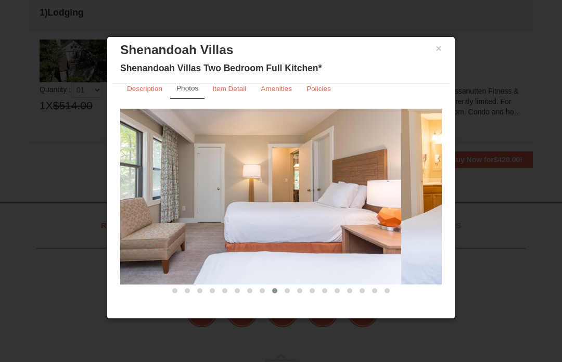
scroll to position [6, 0]
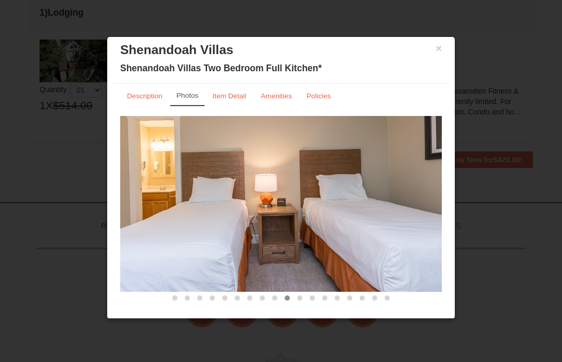
click at [439, 53] on button "×" at bounding box center [439, 48] width 6 height 10
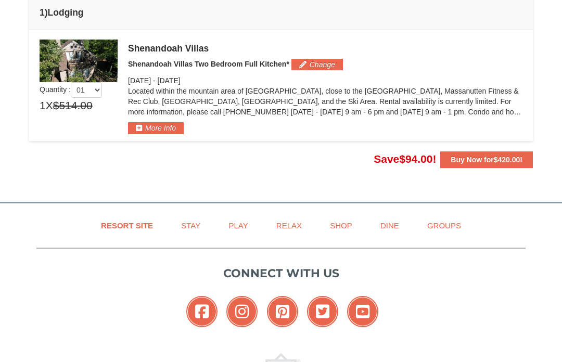
click at [482, 160] on strong "Buy Now for $420.00 !" at bounding box center [487, 160] width 72 height 8
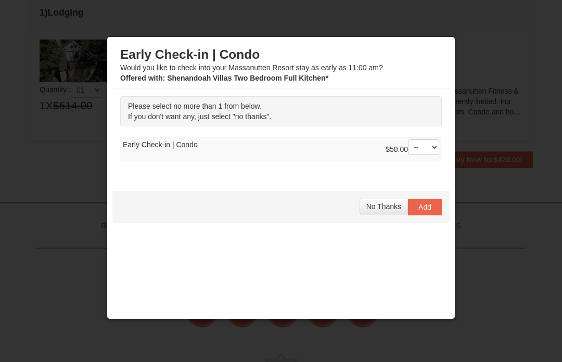
click at [382, 212] on button "No Thanks" at bounding box center [384, 207] width 48 height 16
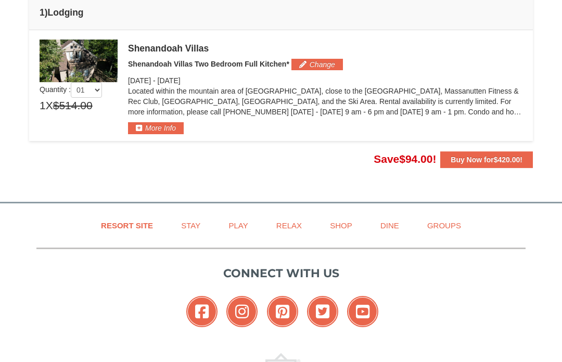
click at [318, 63] on div at bounding box center [281, 181] width 562 height 362
click at [319, 65] on div at bounding box center [281, 181] width 562 height 362
click at [322, 75] on div at bounding box center [281, 181] width 562 height 362
click at [331, 71] on div at bounding box center [281, 181] width 562 height 362
click at [331, 70] on div at bounding box center [281, 181] width 562 height 362
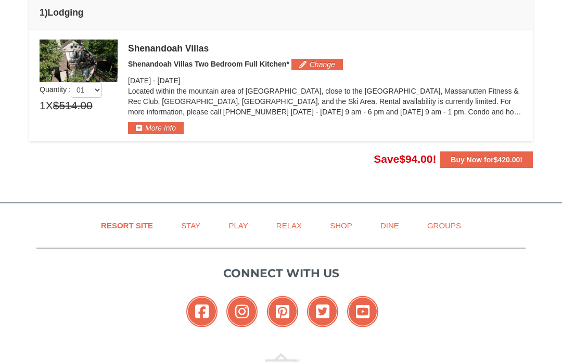
click at [324, 65] on div at bounding box center [281, 181] width 562 height 362
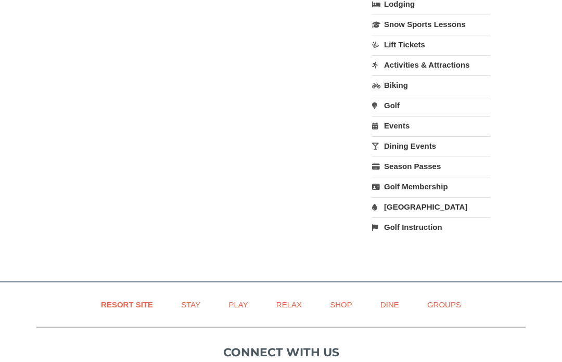
scroll to position [330, 0]
click at [456, 208] on link "Water Park" at bounding box center [431, 206] width 118 height 19
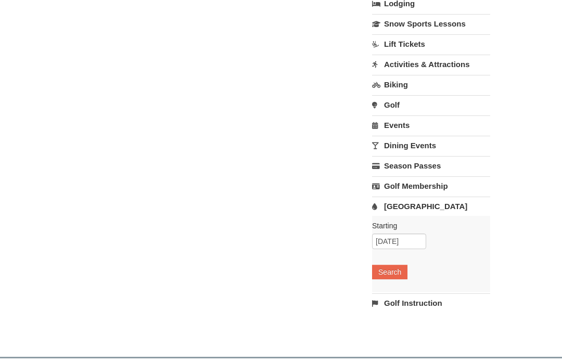
click at [405, 276] on button "Search" at bounding box center [389, 272] width 35 height 15
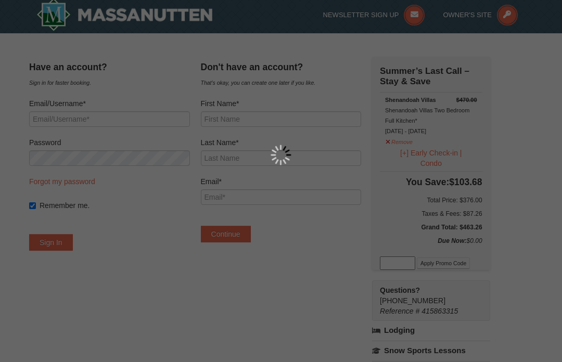
scroll to position [0, 0]
